Goal: Check status

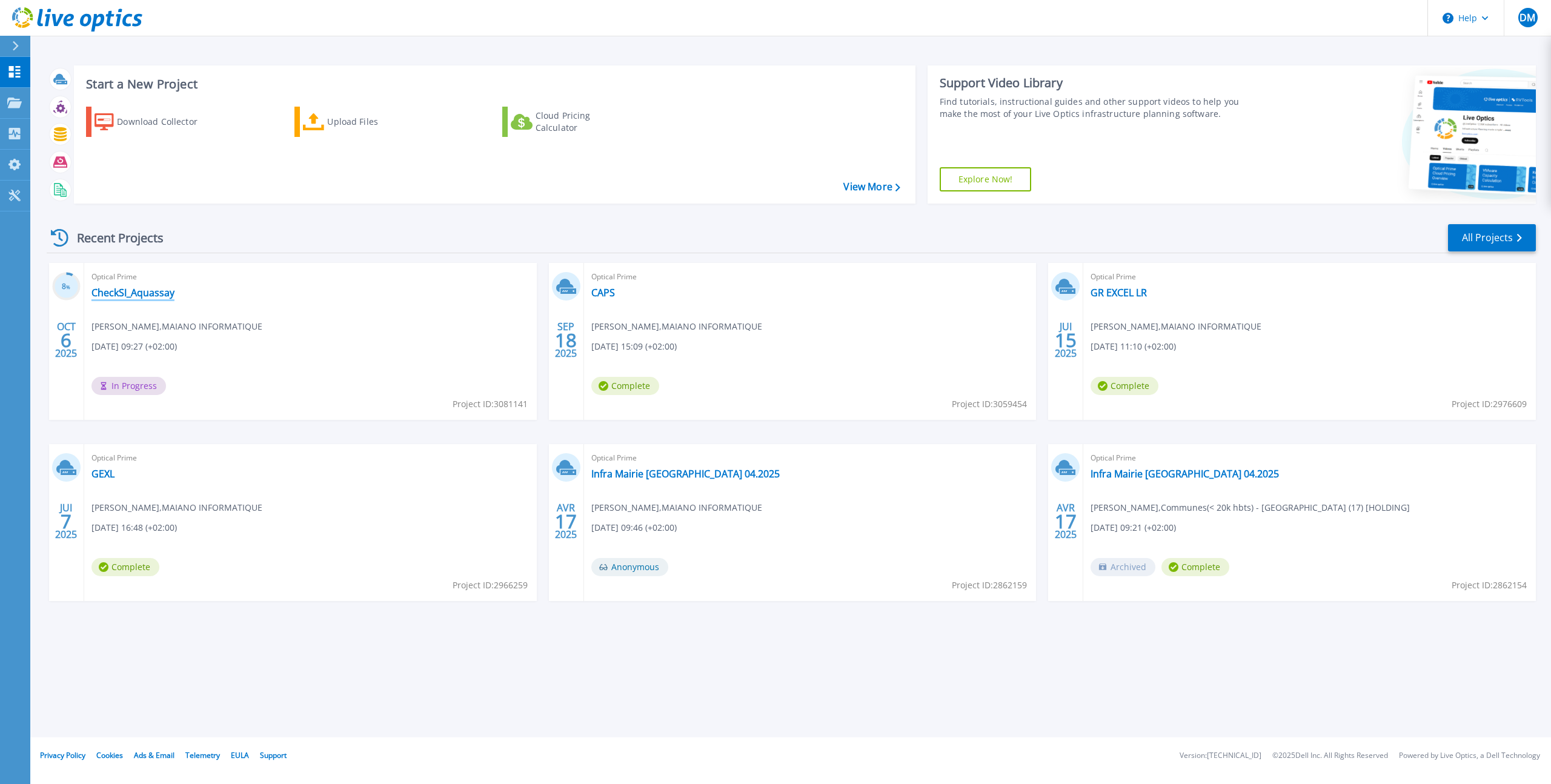
click at [158, 293] on link "CheckSI_Aquassay" at bounding box center [133, 292] width 83 height 12
